Goal: Obtain resource: Download file/media

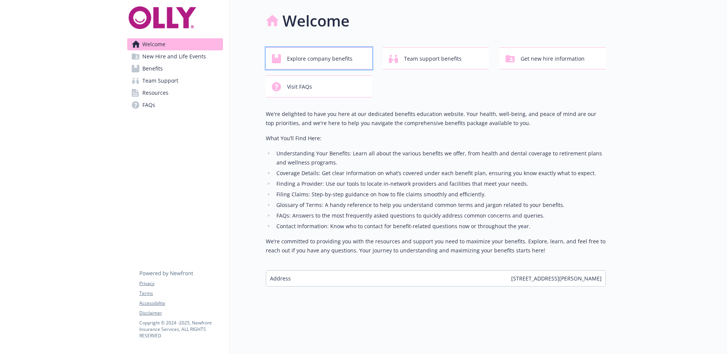
click at [305, 60] on span "Explore company benefits" at bounding box center [320, 59] width 66 height 14
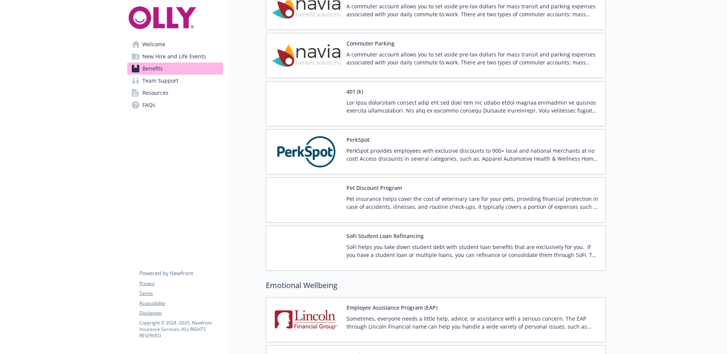
scroll to position [1298, 0]
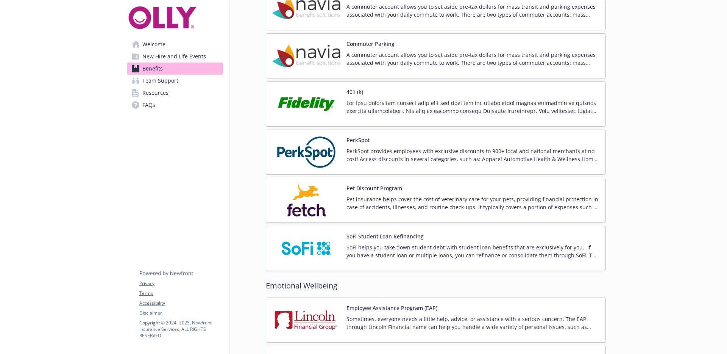
click at [398, 152] on p "PerkSpot provides employees with exclusive discounts to 900+ local and national…" at bounding box center [473, 155] width 253 height 16
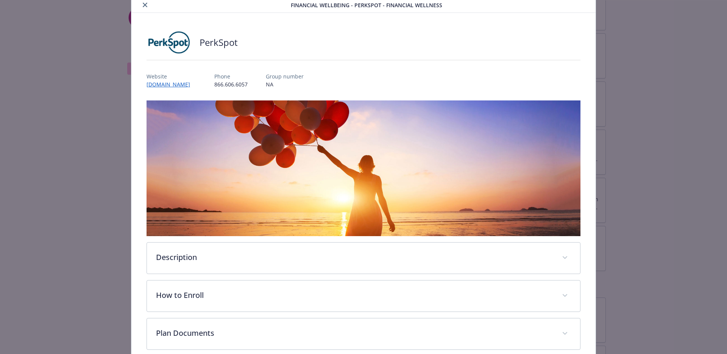
scroll to position [65, 0]
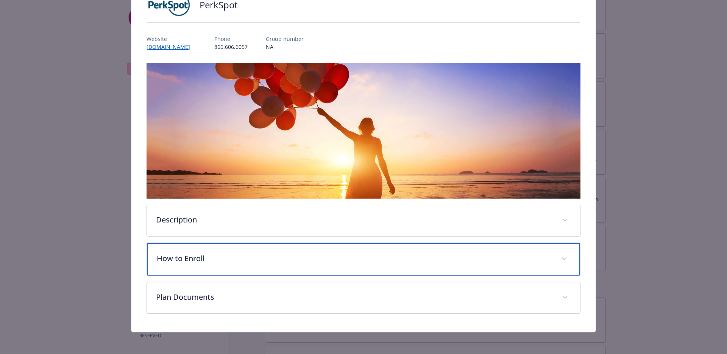
click at [363, 254] on p "How to Enroll" at bounding box center [355, 258] width 396 height 11
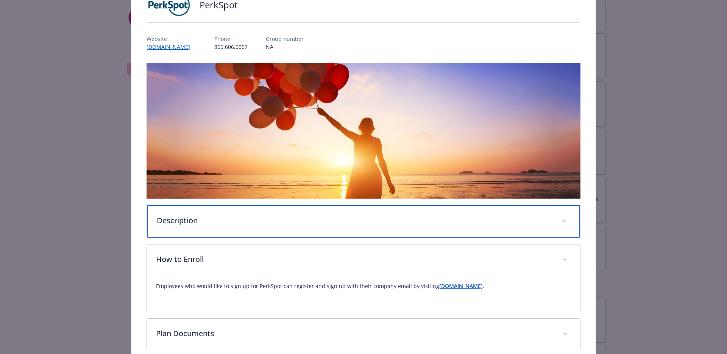
click at [400, 218] on p "Description" at bounding box center [355, 220] width 396 height 11
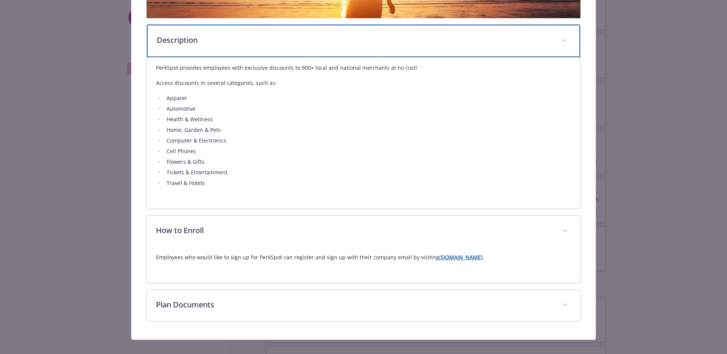
scroll to position [254, 0]
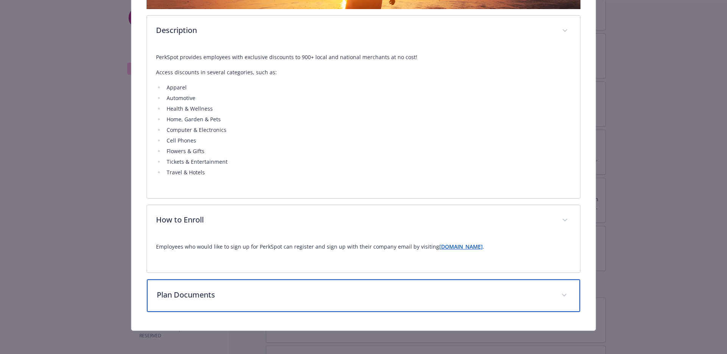
click at [422, 281] on div "Plan Documents" at bounding box center [364, 295] width 434 height 33
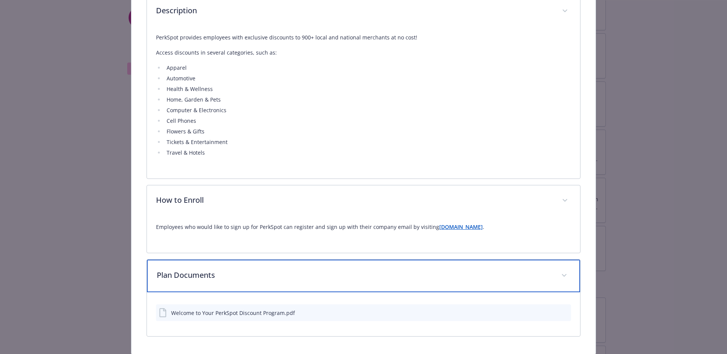
scroll to position [282, 0]
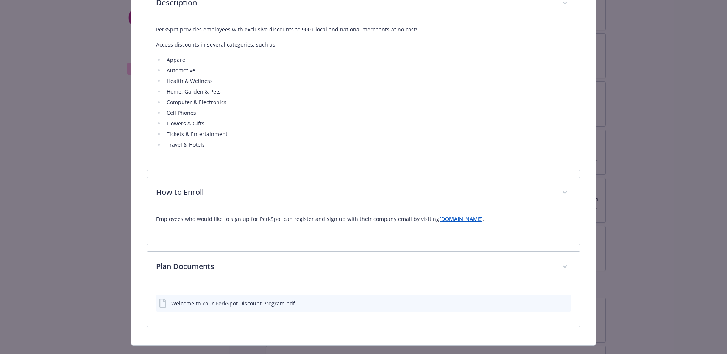
click at [391, 300] on div "Welcome to Your PerkSpot Discount Program.pdf" at bounding box center [364, 303] width 416 height 17
click at [543, 302] on div "Welcome to Your PerkSpot Discount Program.pdf" at bounding box center [364, 303] width 416 height 17
click at [549, 301] on icon "download file" at bounding box center [552, 303] width 6 height 6
click at [442, 219] on strong "[DOMAIN_NAME]" at bounding box center [461, 218] width 44 height 7
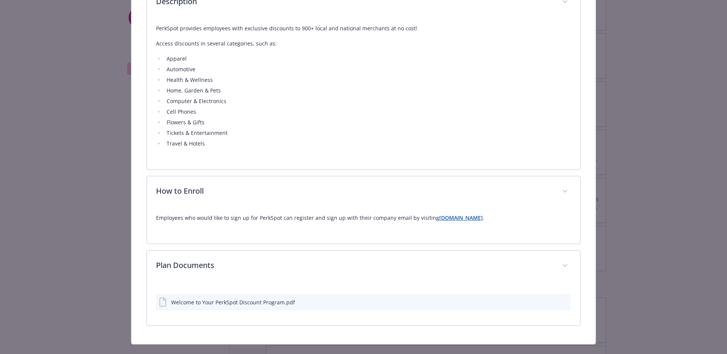
scroll to position [297, 0]
